Goal: Task Accomplishment & Management: Manage account settings

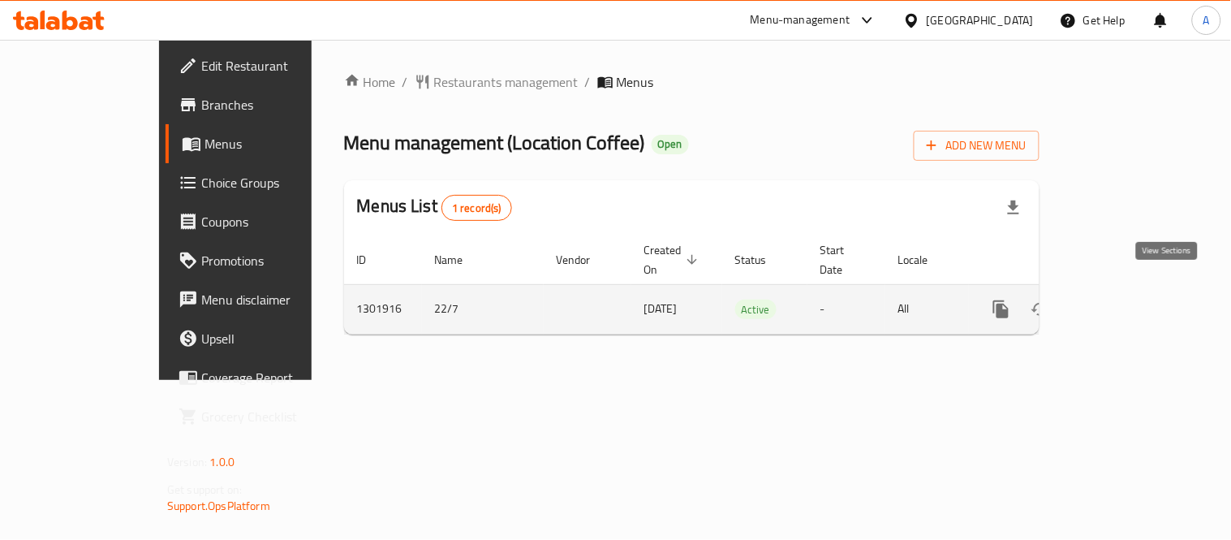
click at [1128, 299] on icon "enhanced table" at bounding box center [1118, 308] width 19 height 19
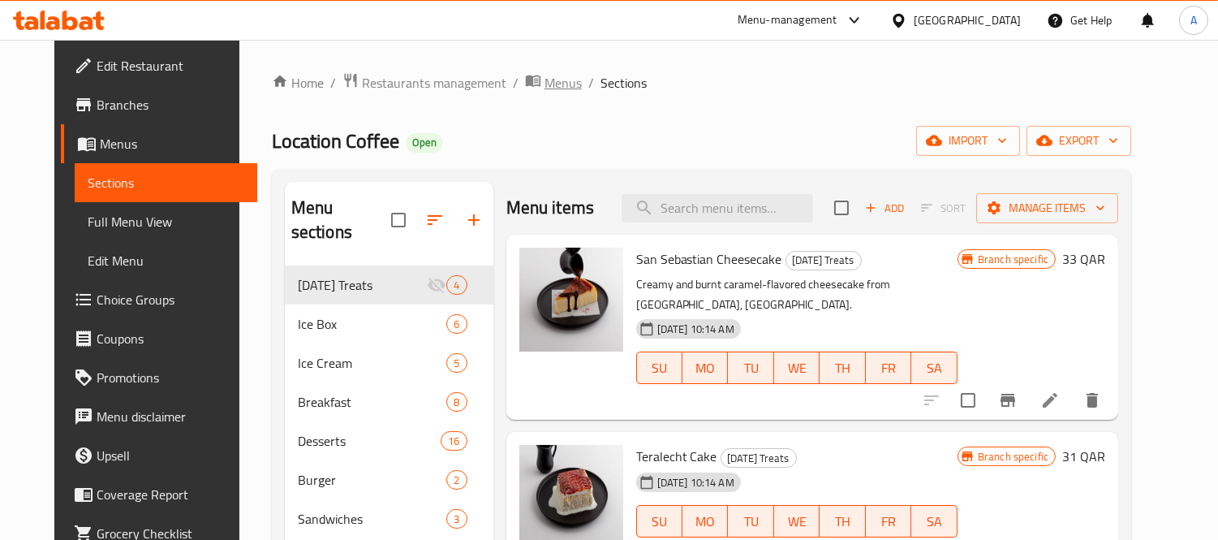
click at [545, 93] on span "Menus" at bounding box center [563, 82] width 37 height 19
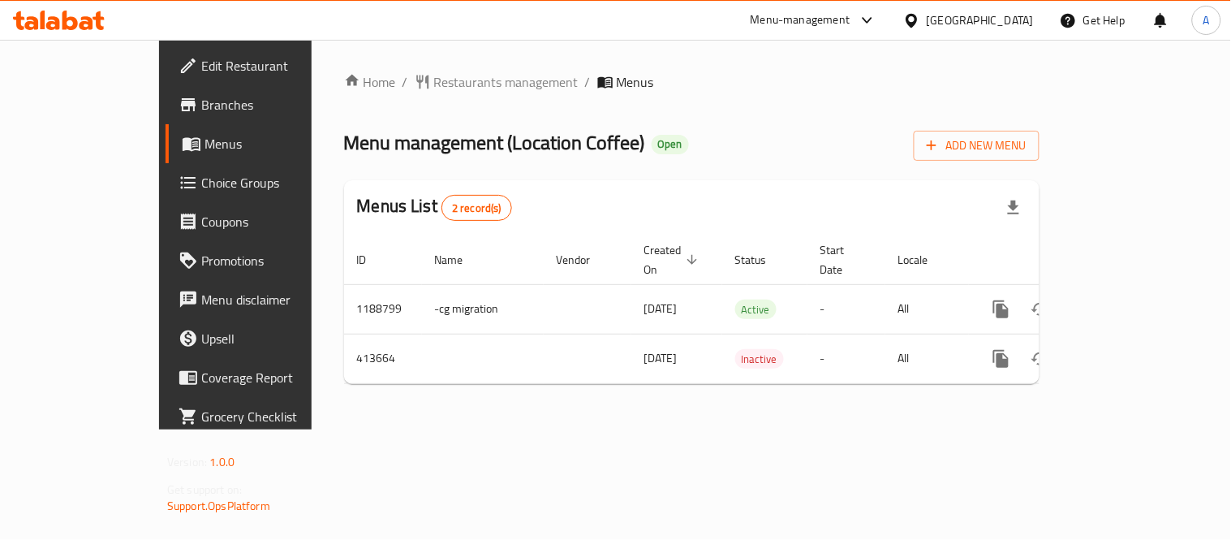
click at [201, 108] on span "Branches" at bounding box center [276, 104] width 150 height 19
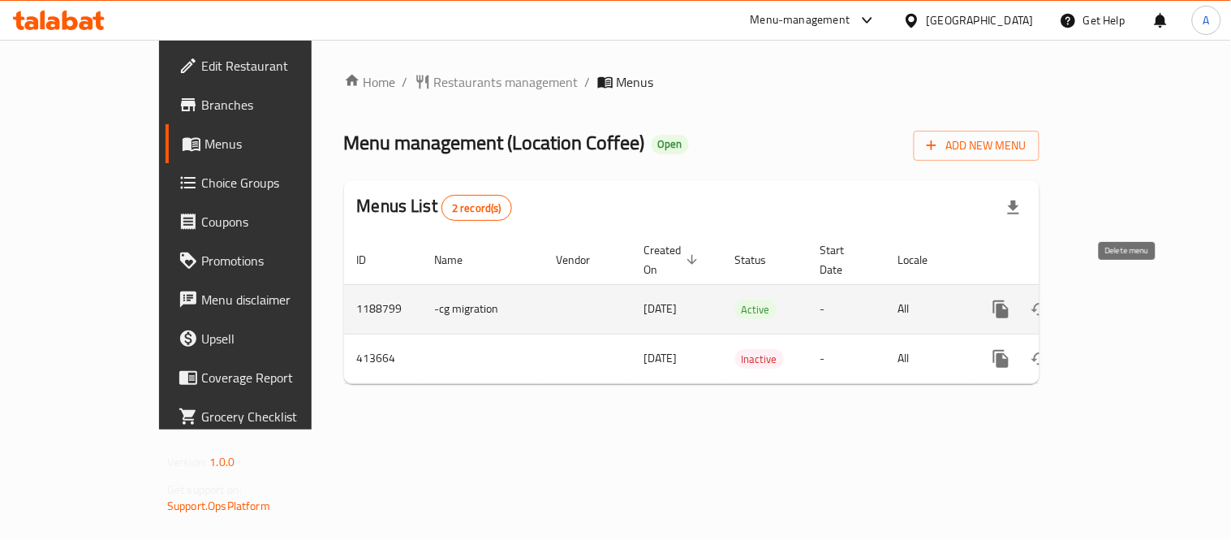
click at [1138, 290] on link "enhanced table" at bounding box center [1118, 309] width 39 height 39
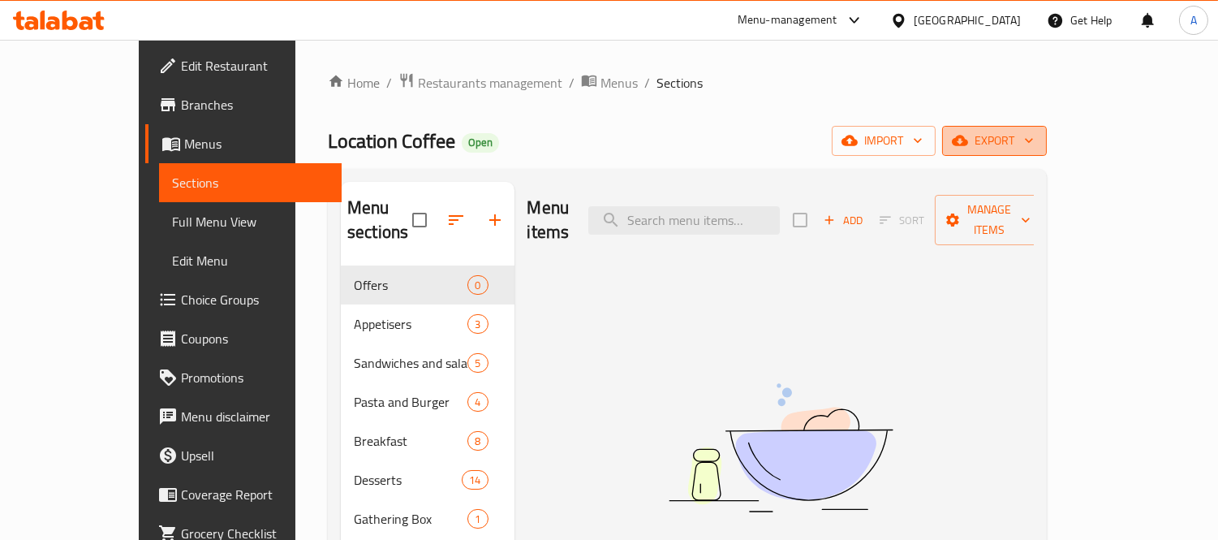
click at [1034, 148] on span "export" at bounding box center [994, 141] width 79 height 20
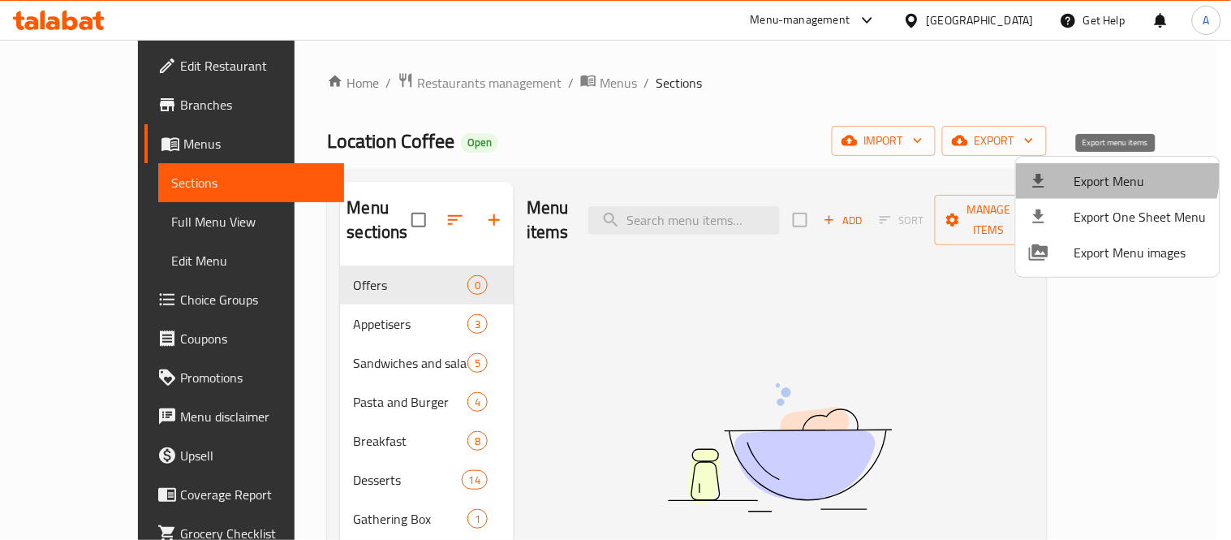
click at [1099, 171] on span "Export Menu" at bounding box center [1141, 180] width 132 height 19
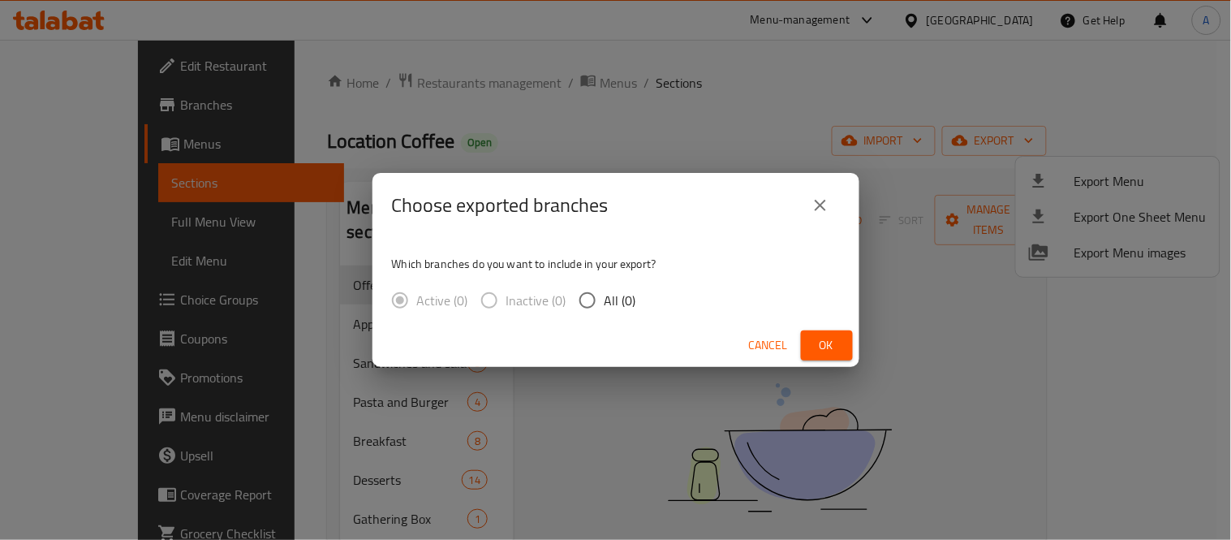
click at [598, 302] on input "All (0)" at bounding box center [588, 300] width 34 height 34
radio input "true"
click at [834, 337] on span "Ok" at bounding box center [827, 345] width 26 height 20
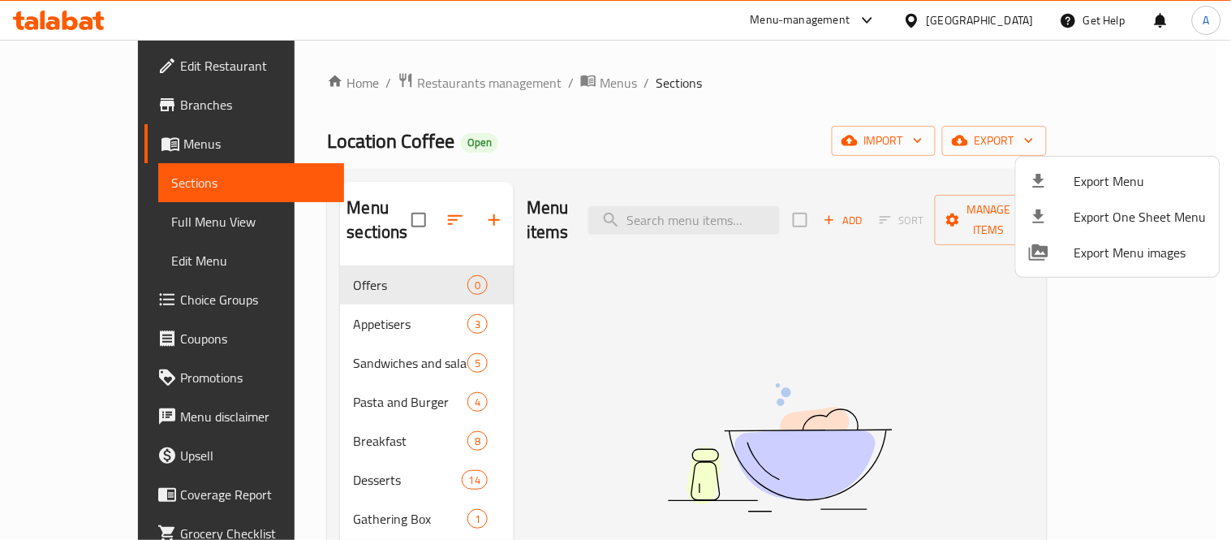
click at [643, 122] on div at bounding box center [615, 270] width 1231 height 540
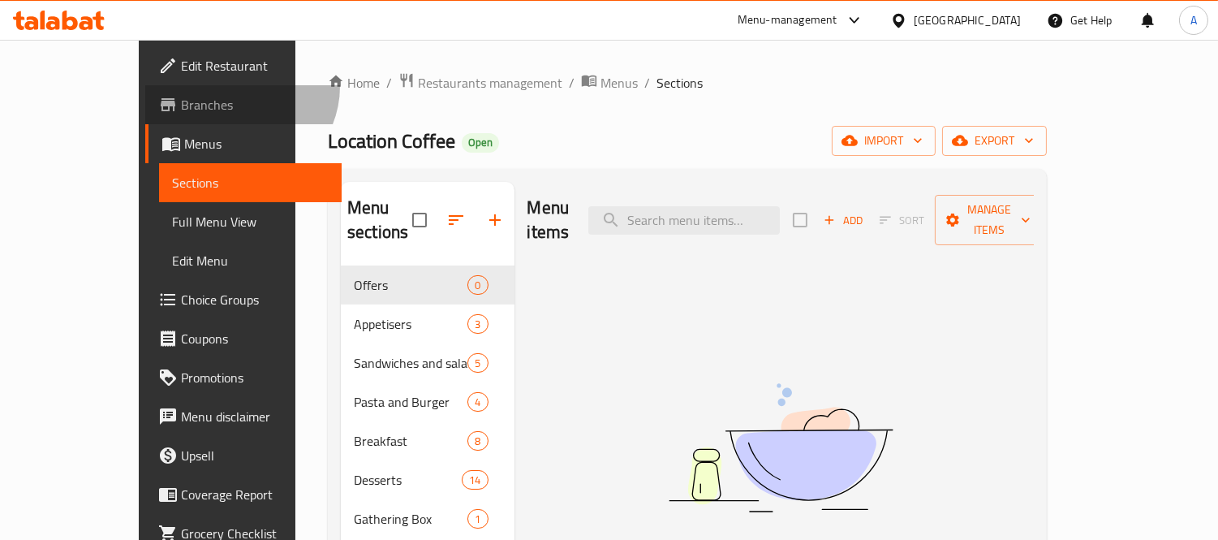
click at [145, 86] on link "Branches" at bounding box center [243, 104] width 197 height 39
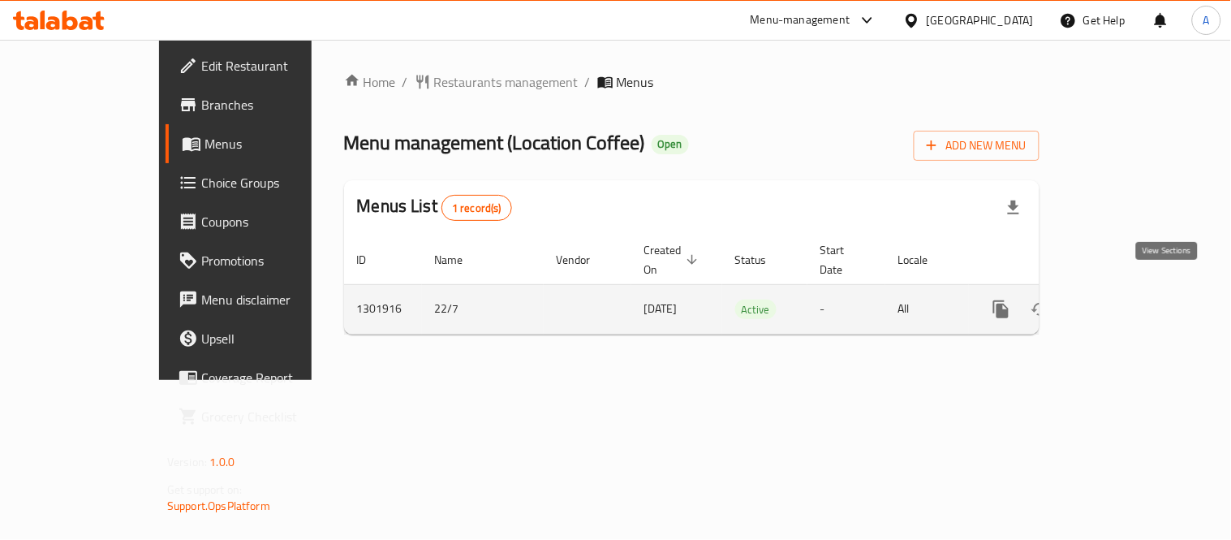
click at [1138, 290] on link "enhanced table" at bounding box center [1118, 309] width 39 height 39
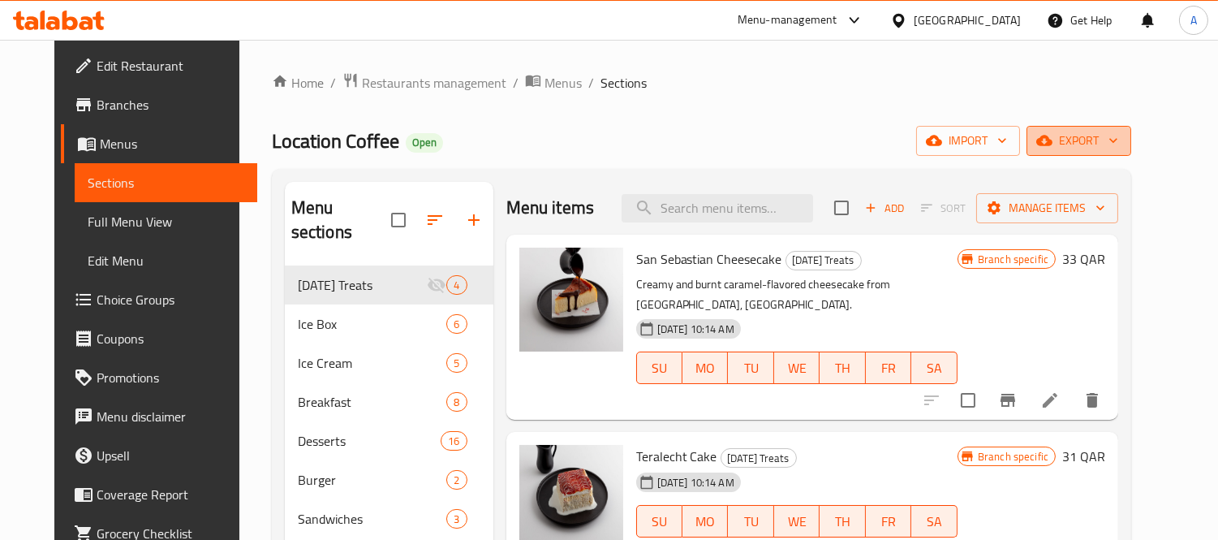
click at [1118, 149] on span "export" at bounding box center [1079, 141] width 79 height 20
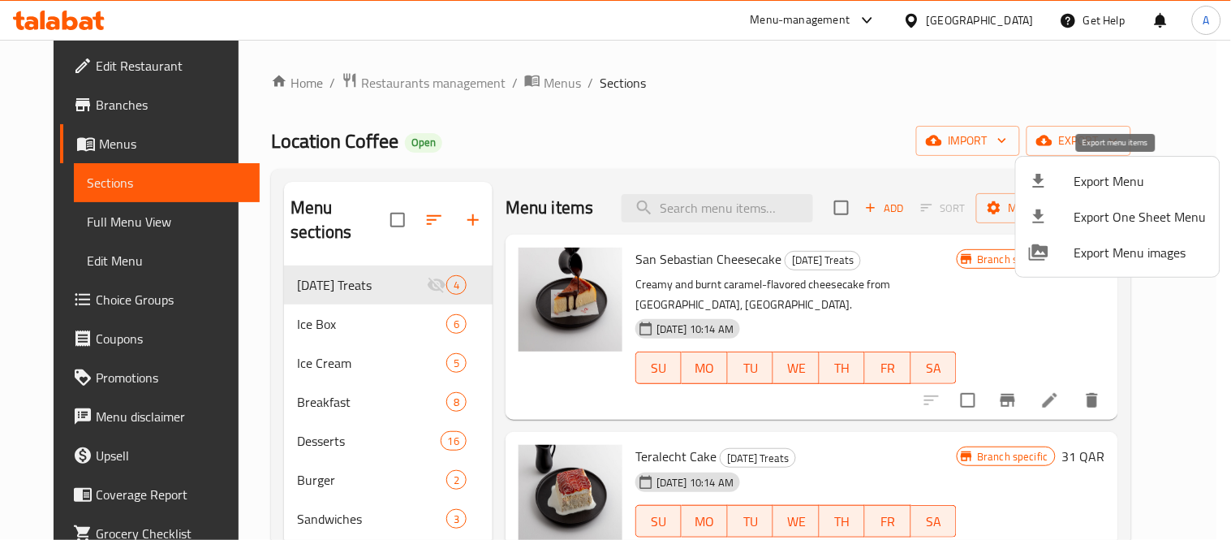
click at [1093, 179] on span "Export Menu" at bounding box center [1141, 180] width 132 height 19
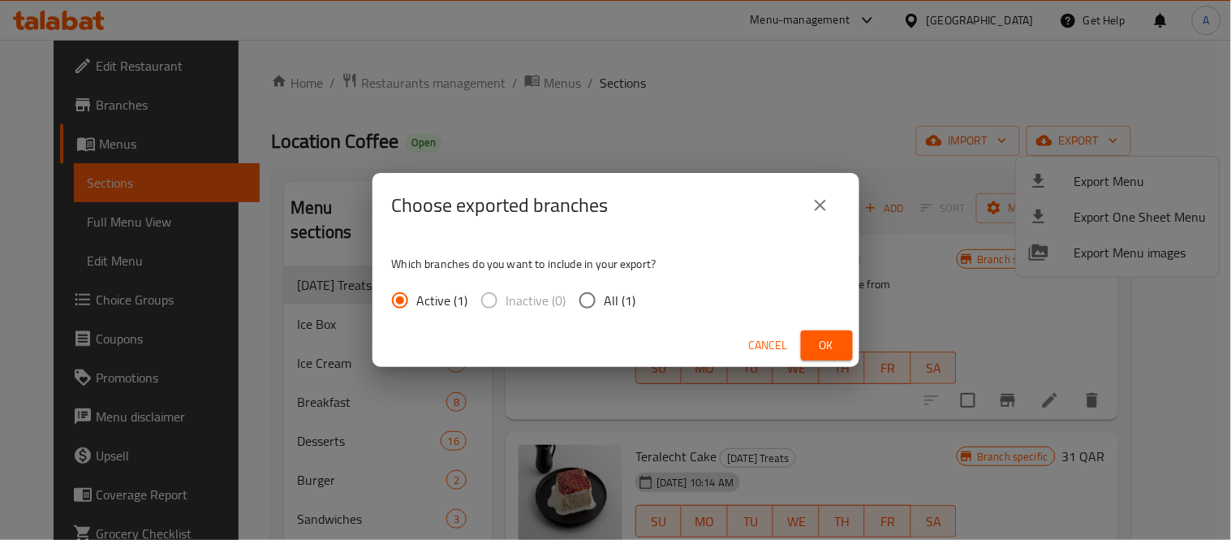
click at [628, 299] on span "All (1)" at bounding box center [621, 300] width 32 height 19
click at [605, 299] on input "All (1)" at bounding box center [588, 300] width 34 height 34
radio input "true"
click at [829, 351] on span "Ok" at bounding box center [827, 345] width 26 height 20
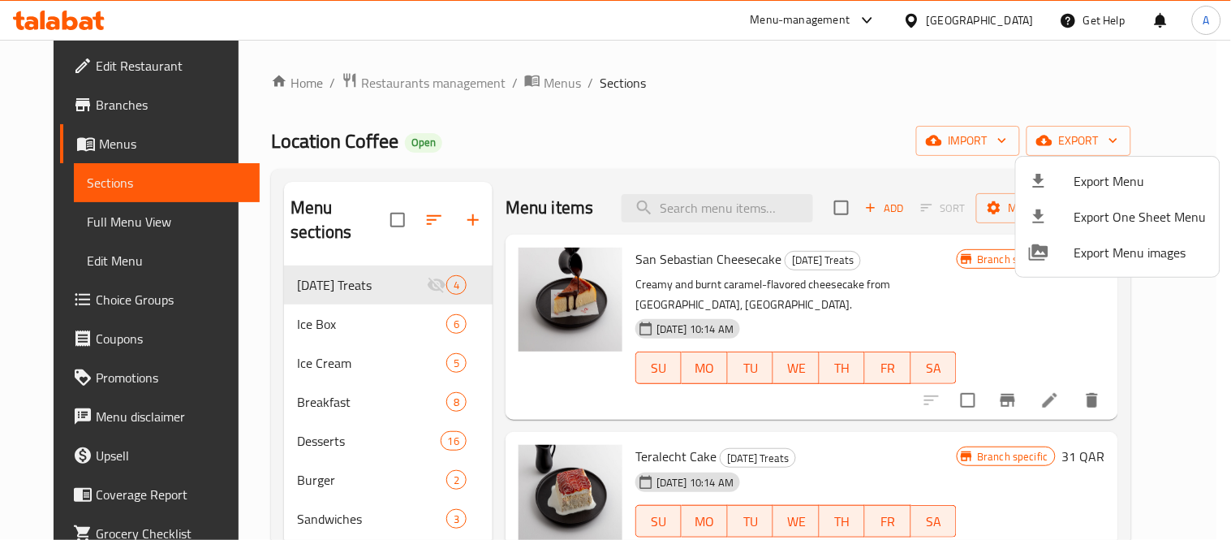
click at [842, 122] on div at bounding box center [615, 270] width 1231 height 540
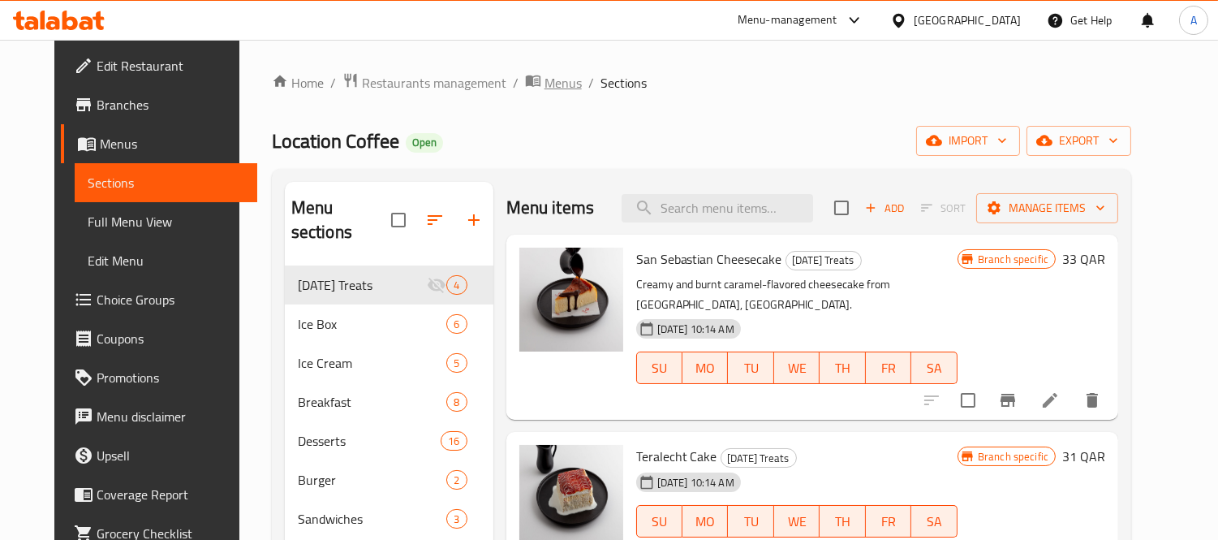
click at [545, 84] on span "Menus" at bounding box center [563, 82] width 37 height 19
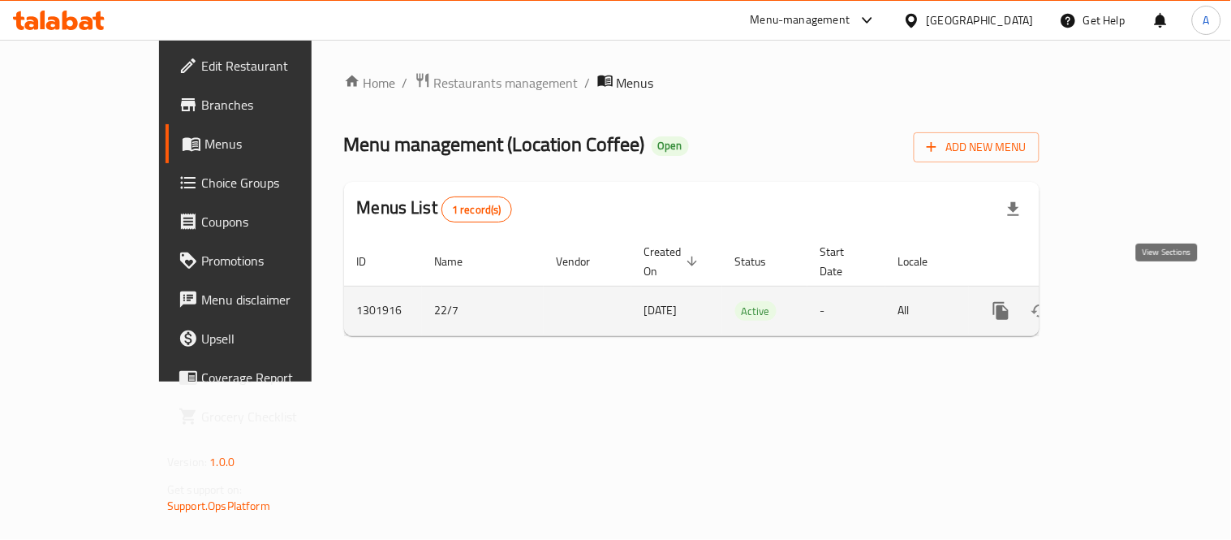
click at [1126, 304] on icon "enhanced table" at bounding box center [1118, 311] width 15 height 15
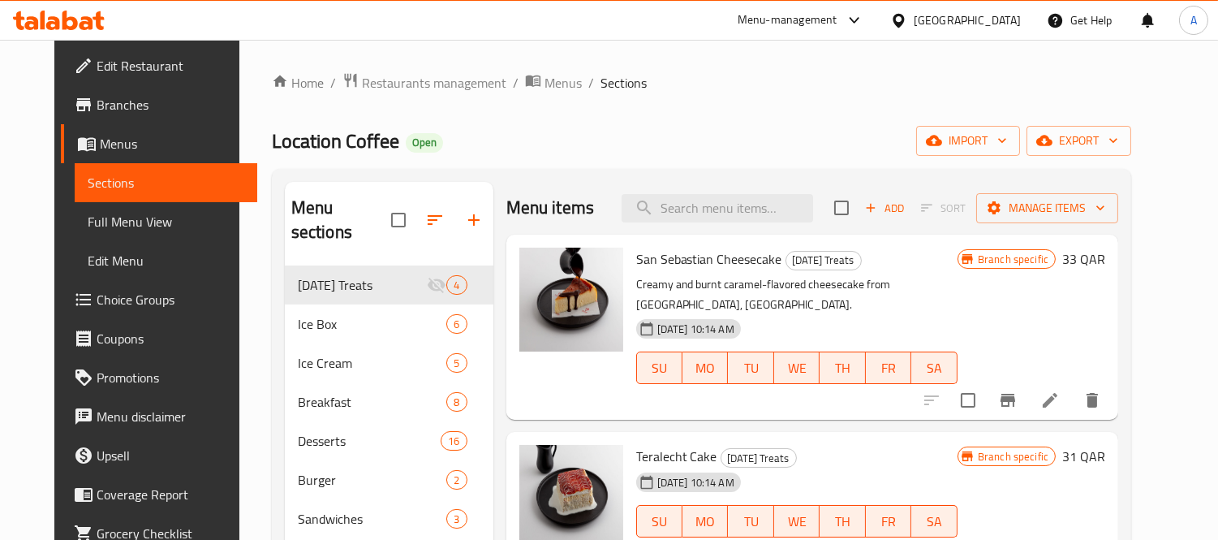
click at [995, 23] on div "[GEOGRAPHIC_DATA]" at bounding box center [967, 20] width 107 height 18
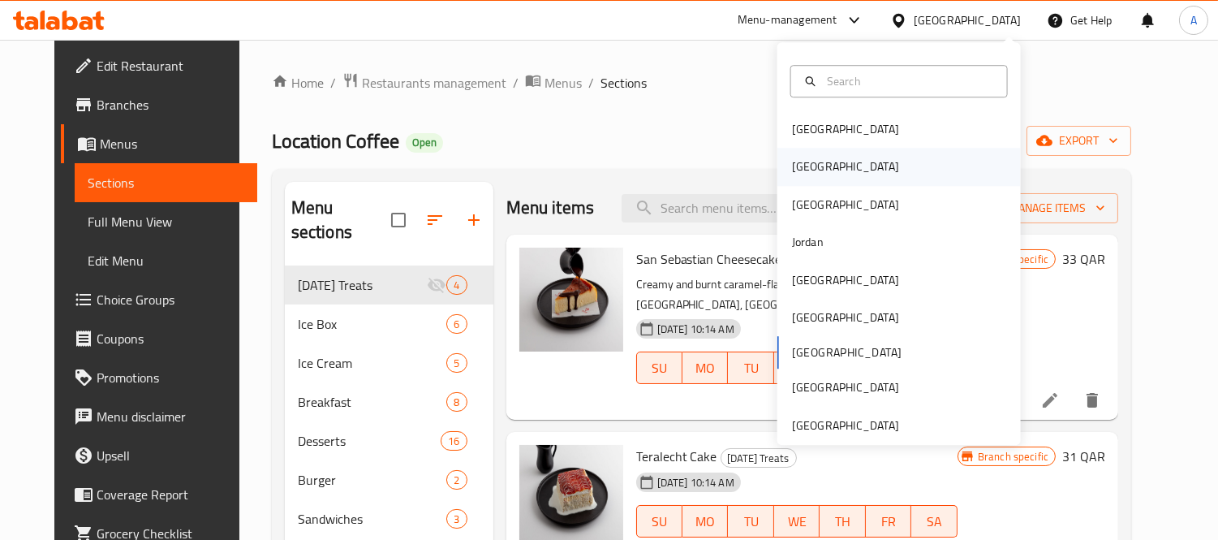
click at [834, 169] on div "[GEOGRAPHIC_DATA]" at bounding box center [899, 167] width 243 height 37
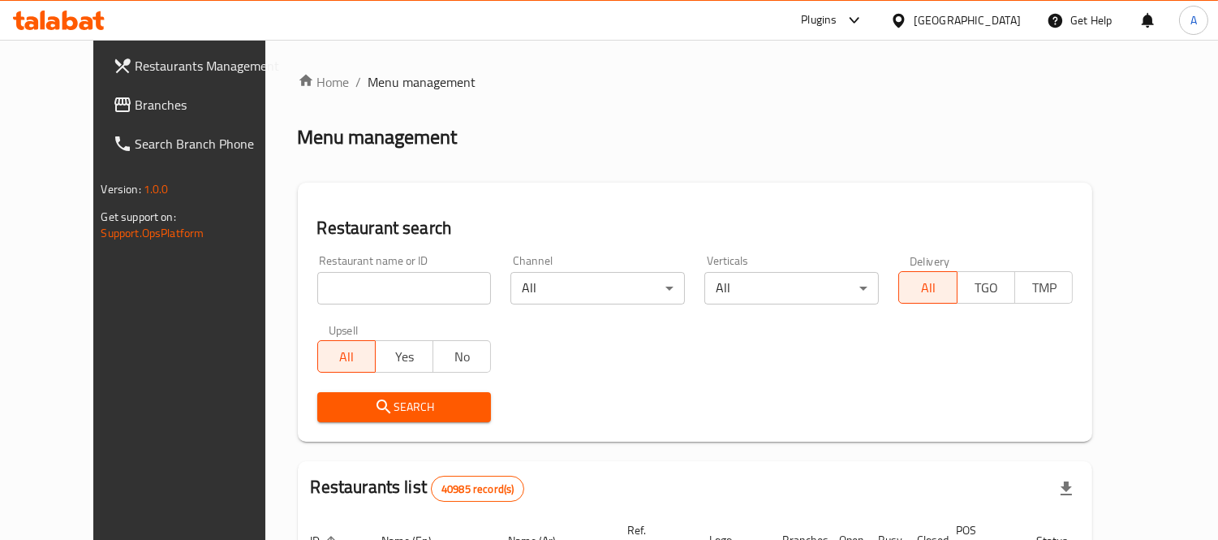
click at [136, 106] on span "Branches" at bounding box center [210, 104] width 149 height 19
